Goal: Task Accomplishment & Management: Complete application form

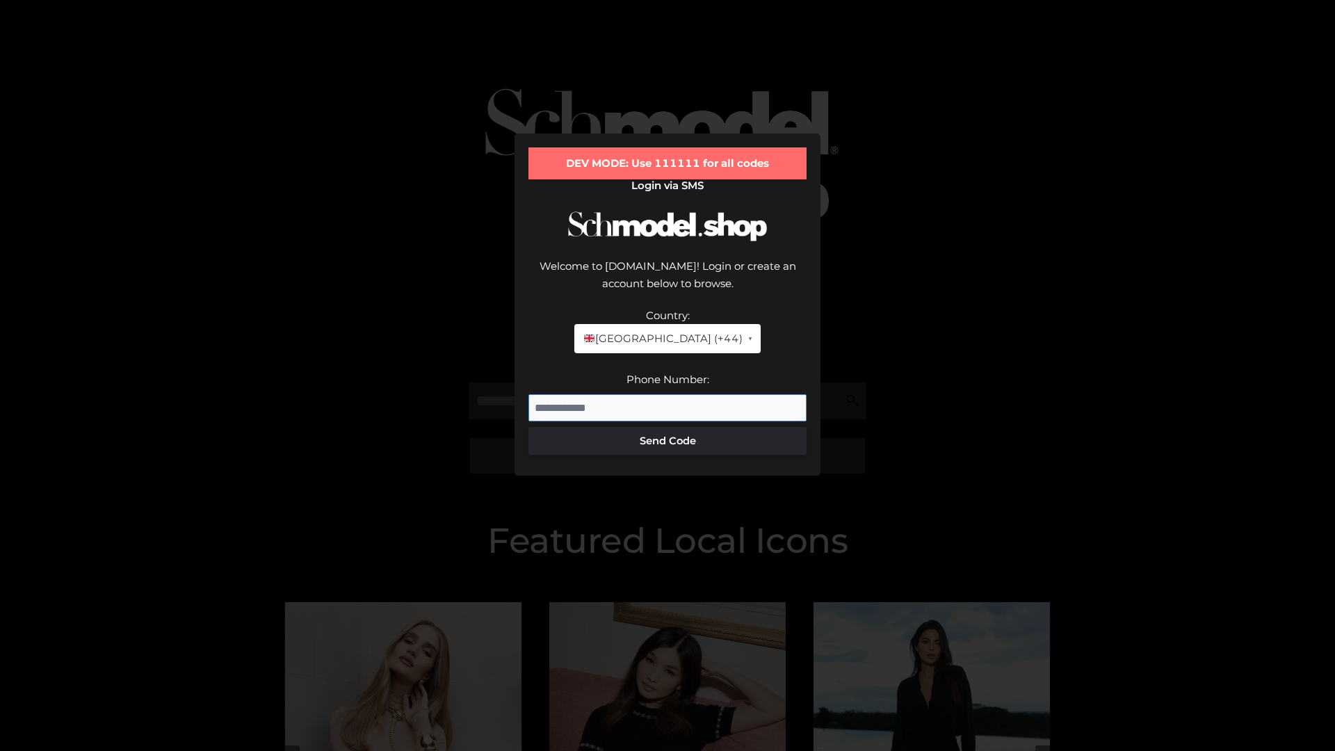
click at [667, 394] on input "Phone Number:" at bounding box center [667, 408] width 278 height 28
type input "**********"
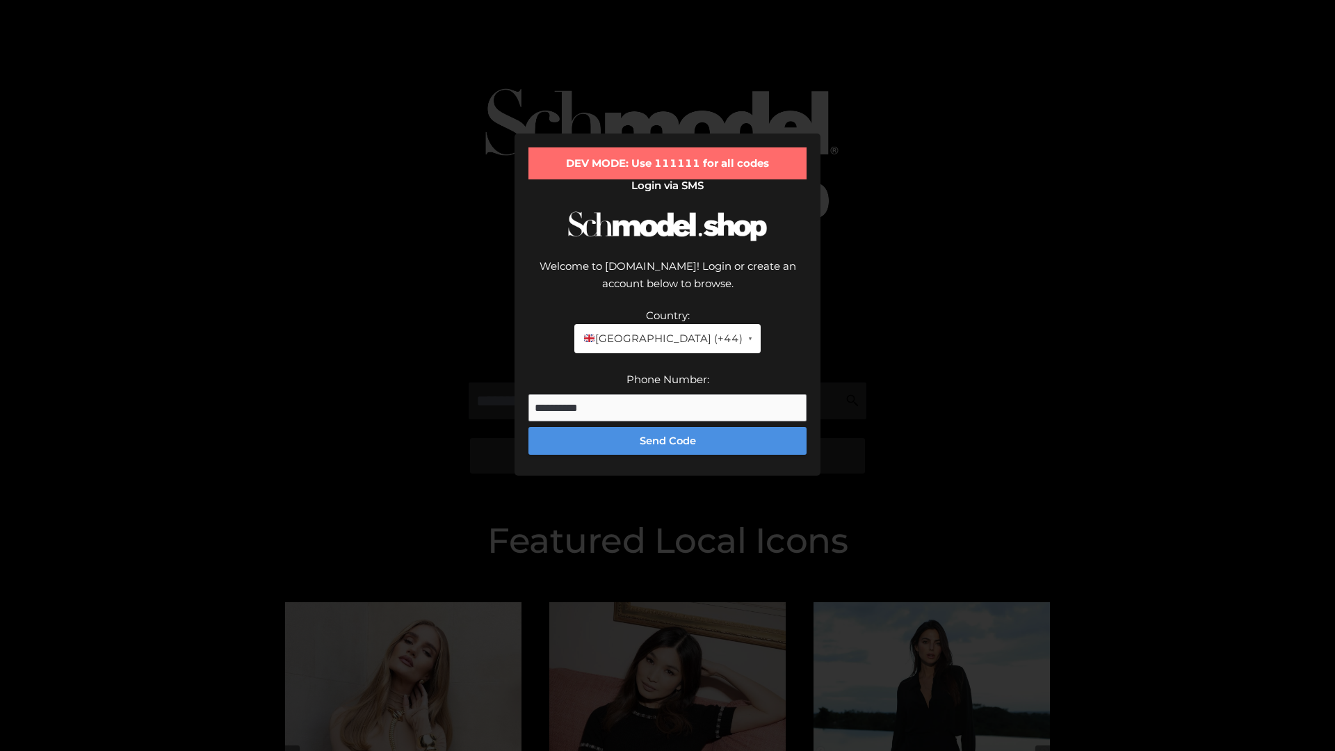
click at [667, 427] on button "Send Code" at bounding box center [667, 441] width 278 height 28
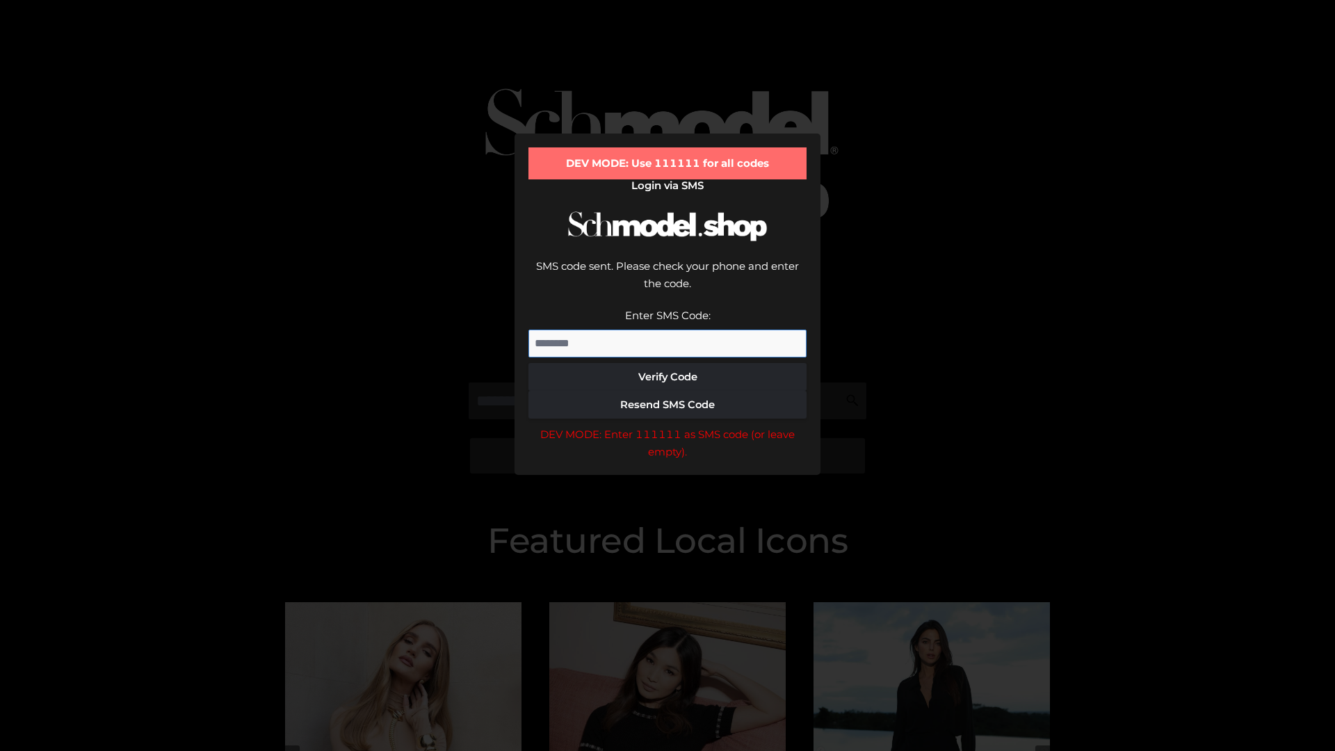
click at [667, 330] on input "Enter SMS Code:" at bounding box center [667, 344] width 278 height 28
type input "******"
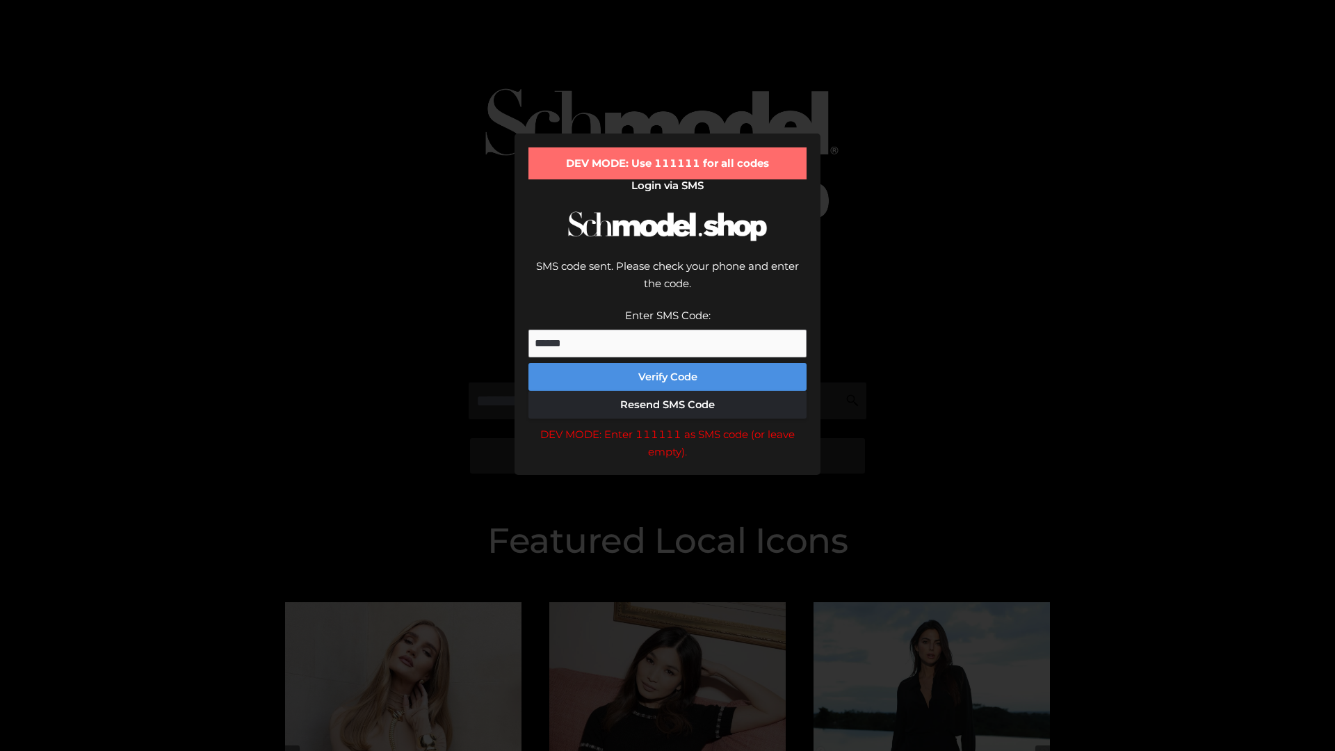
click at [667, 363] on button "Verify Code" at bounding box center [667, 377] width 278 height 28
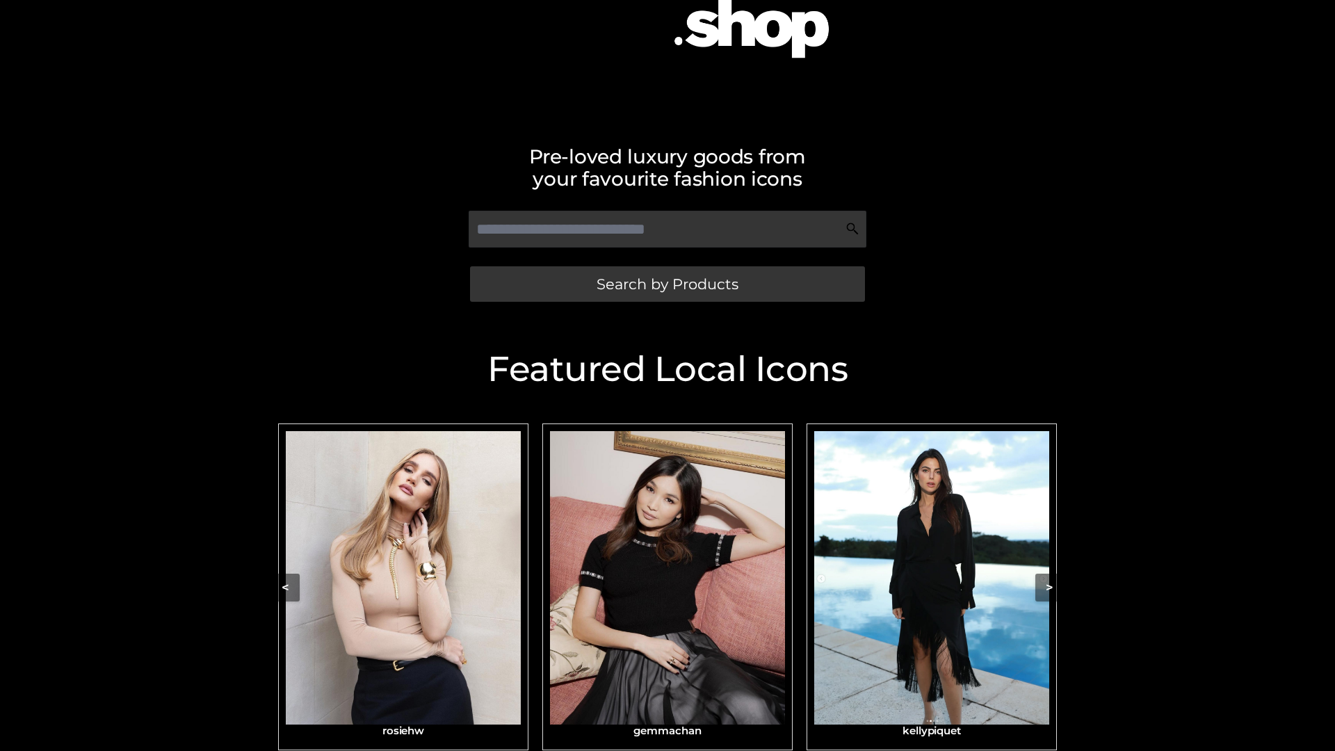
scroll to position [222, 0]
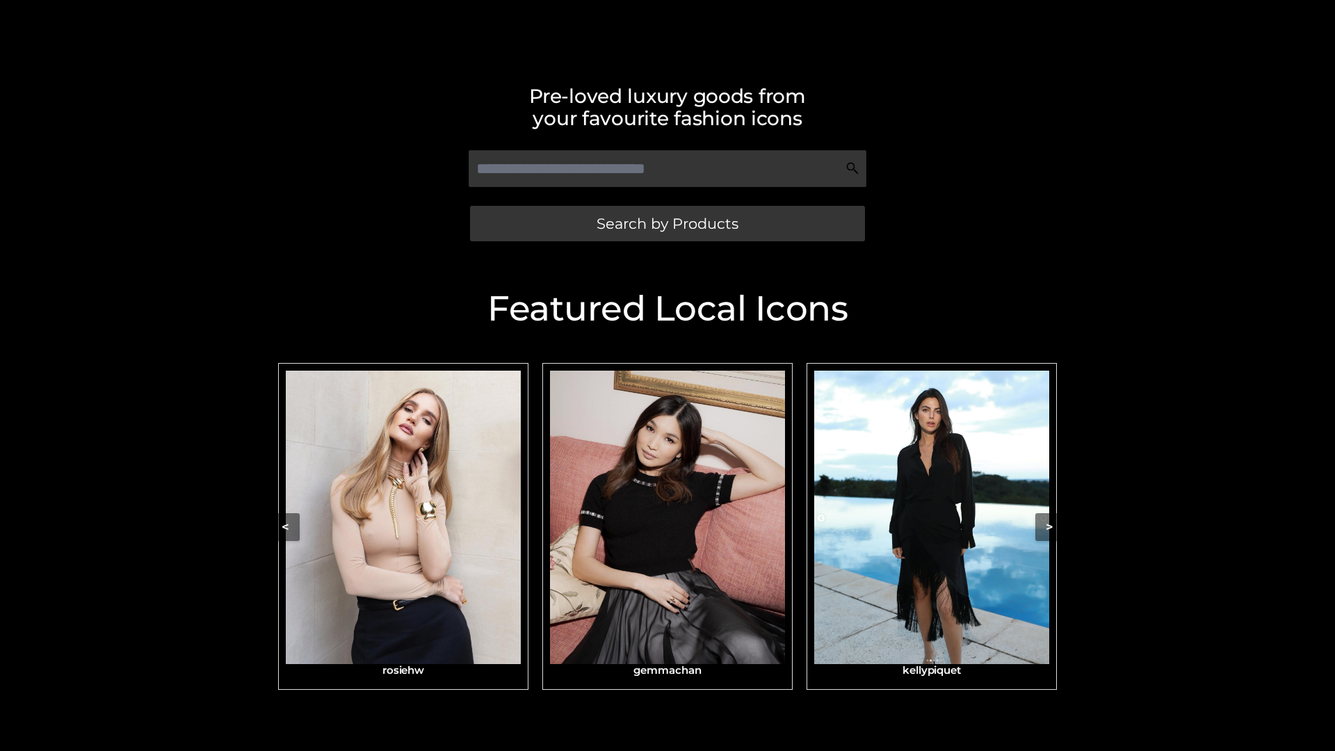
scroll to position [296, 0]
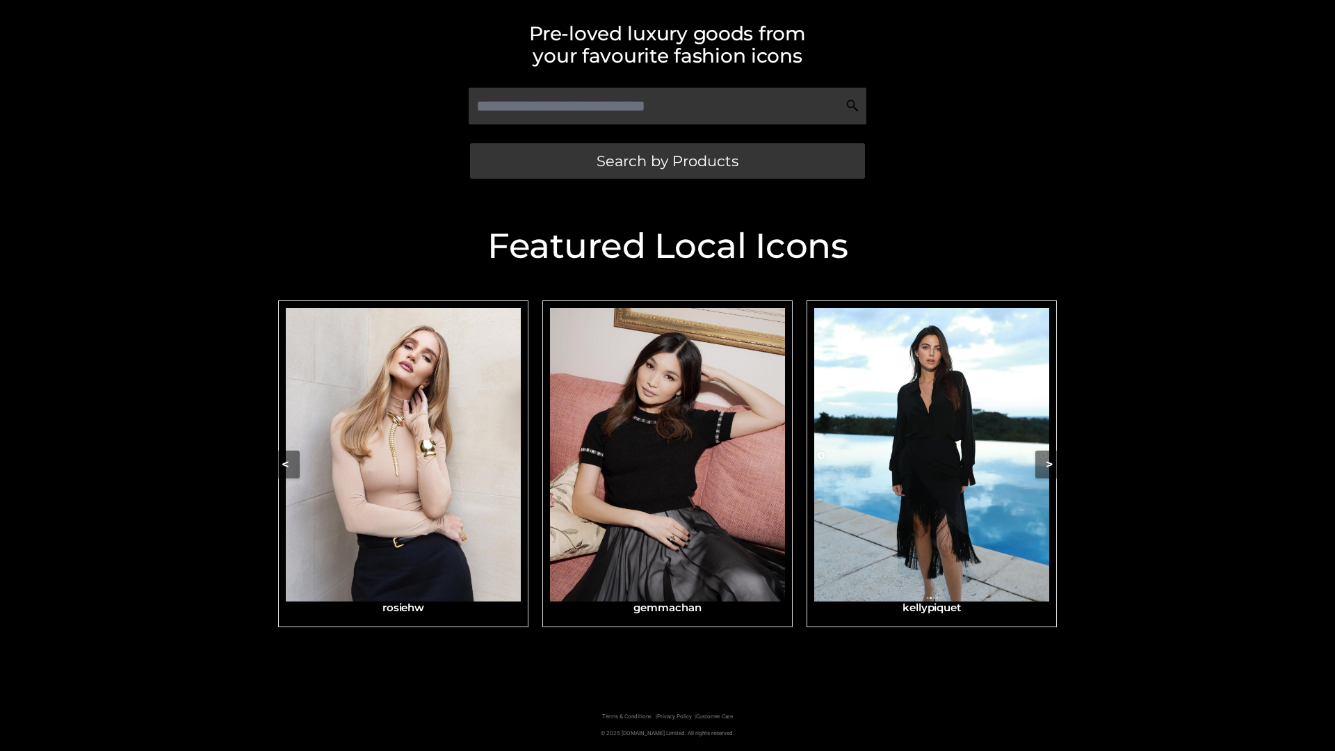
scroll to position [296, 0]
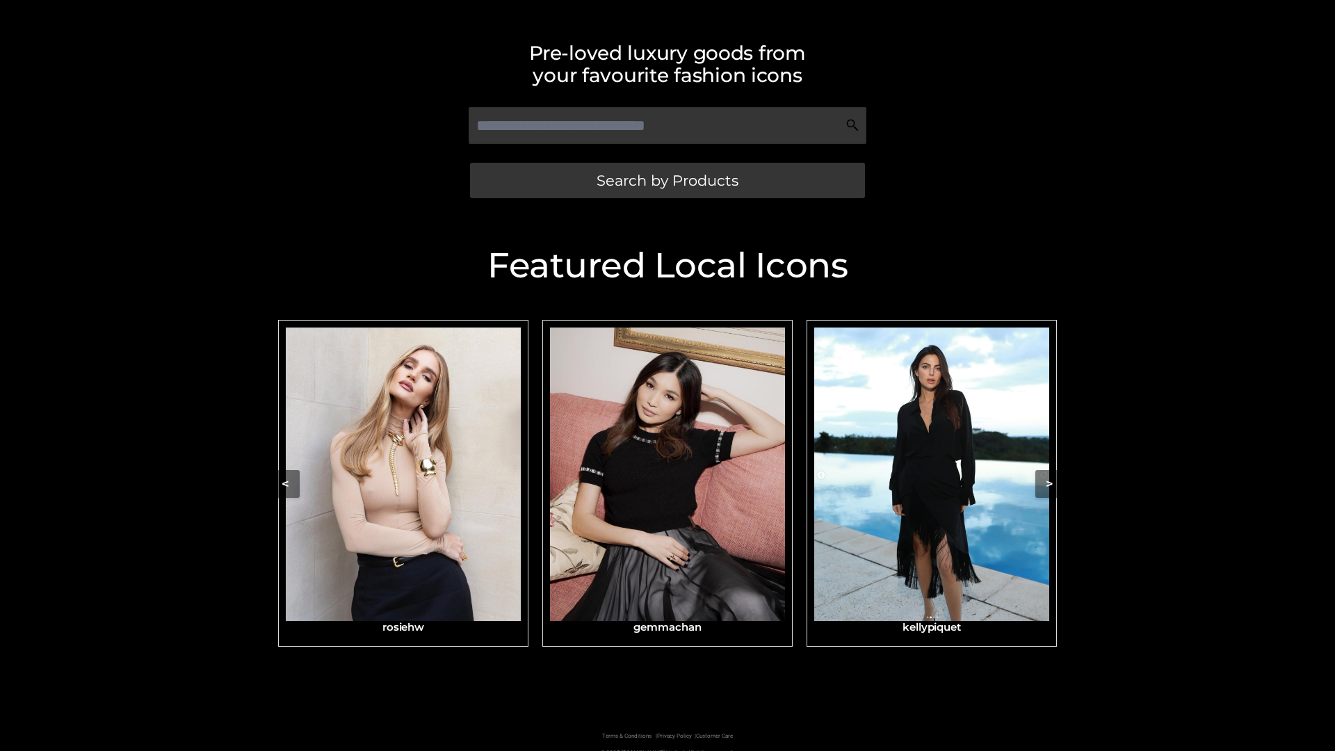
scroll to position [277, 0]
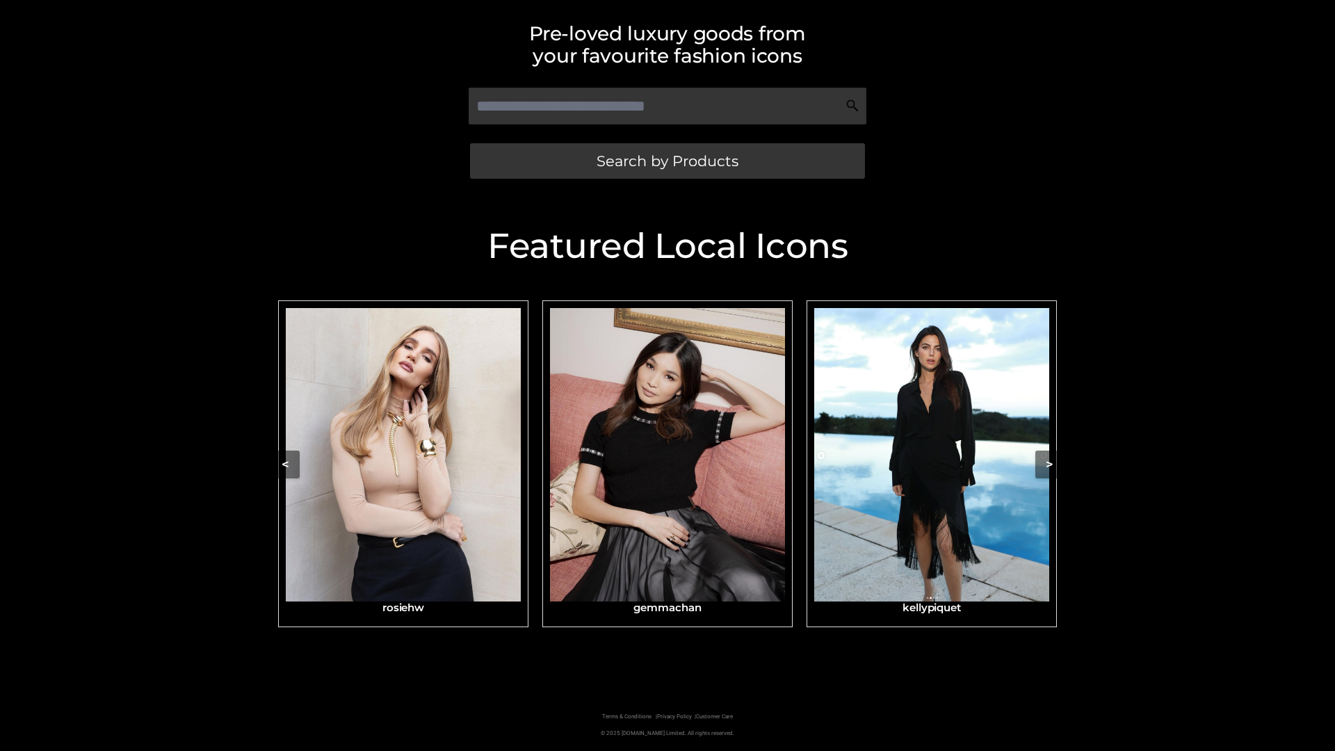
scroll to position [296, 0]
